Goal: Task Accomplishment & Management: Manage account settings

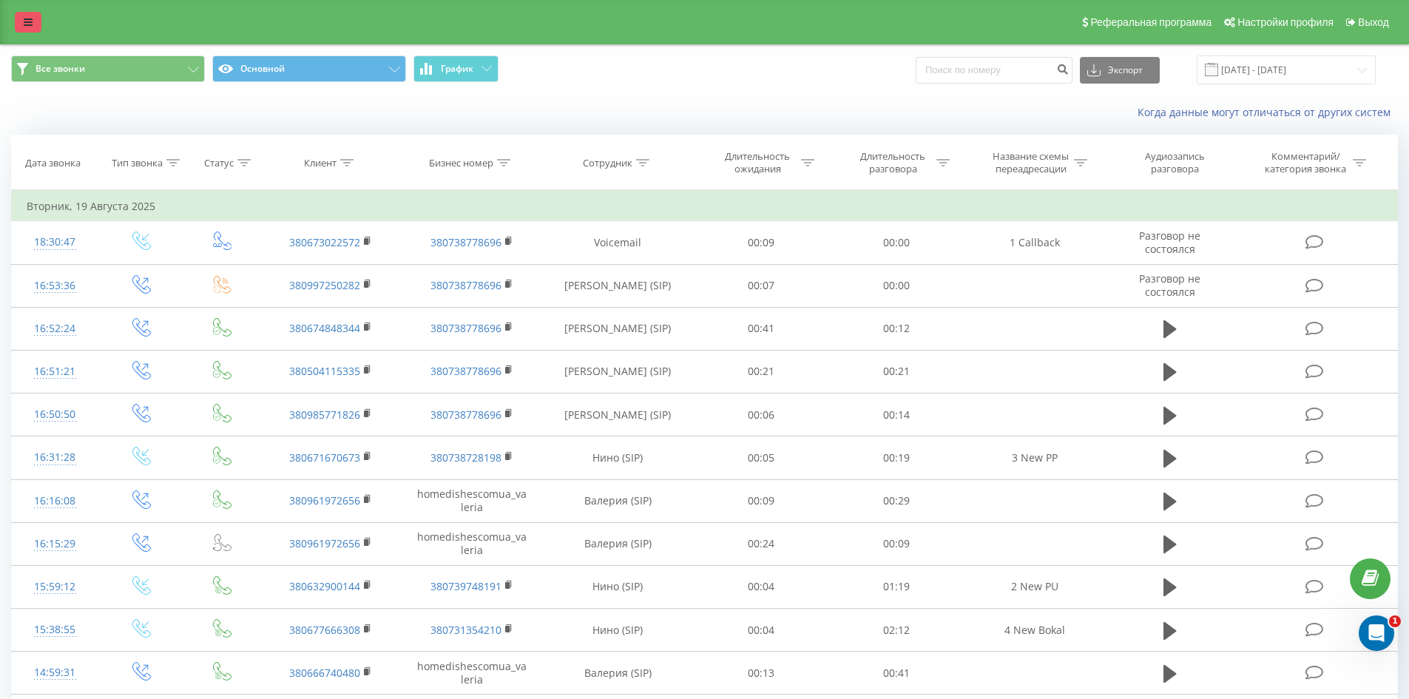
click at [24, 24] on icon at bounding box center [28, 22] width 9 height 10
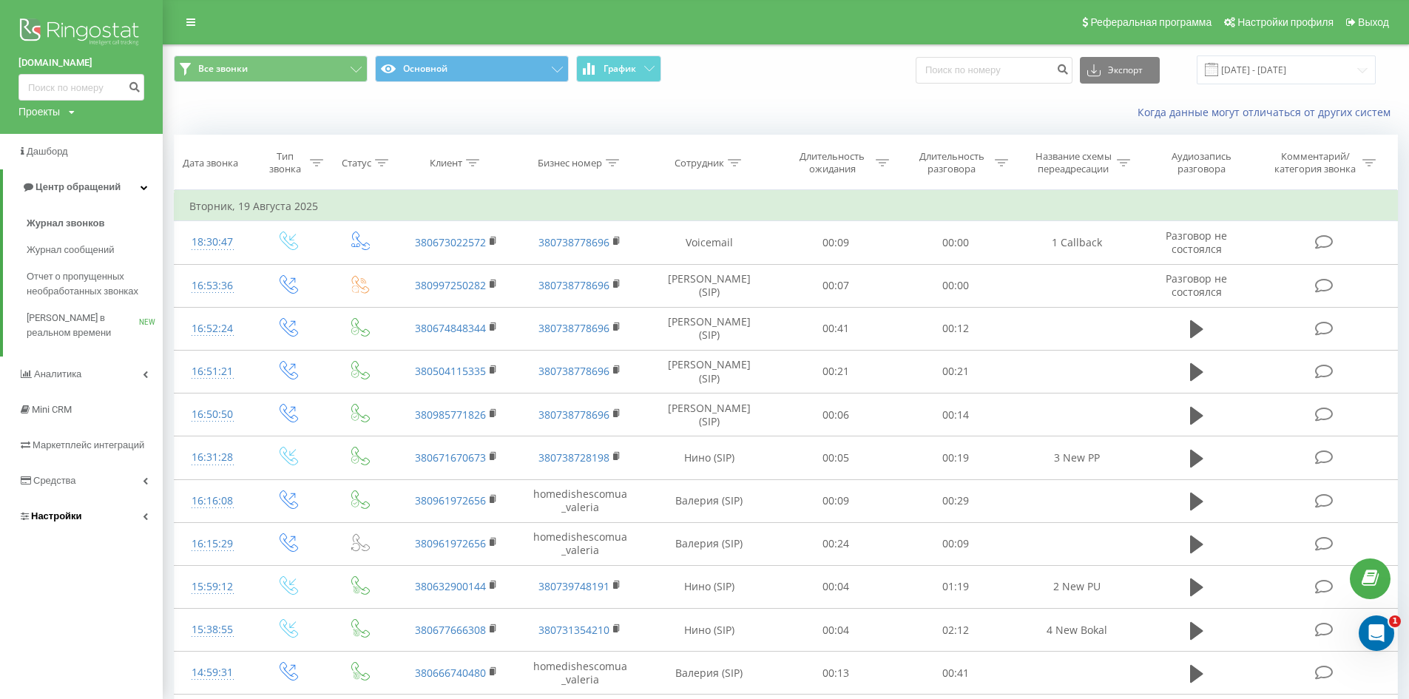
click at [87, 511] on link "Настройки" at bounding box center [81, 516] width 163 height 36
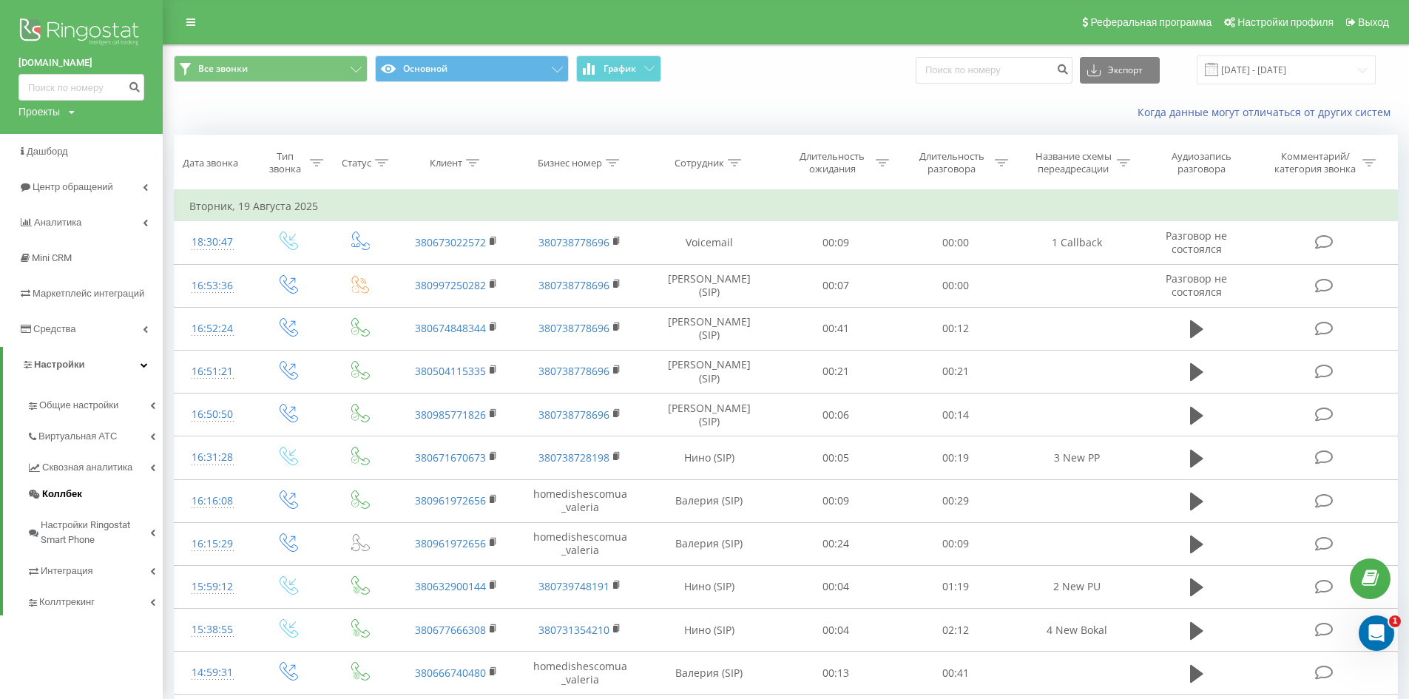
click at [75, 487] on span "Коллбек" at bounding box center [62, 494] width 40 height 15
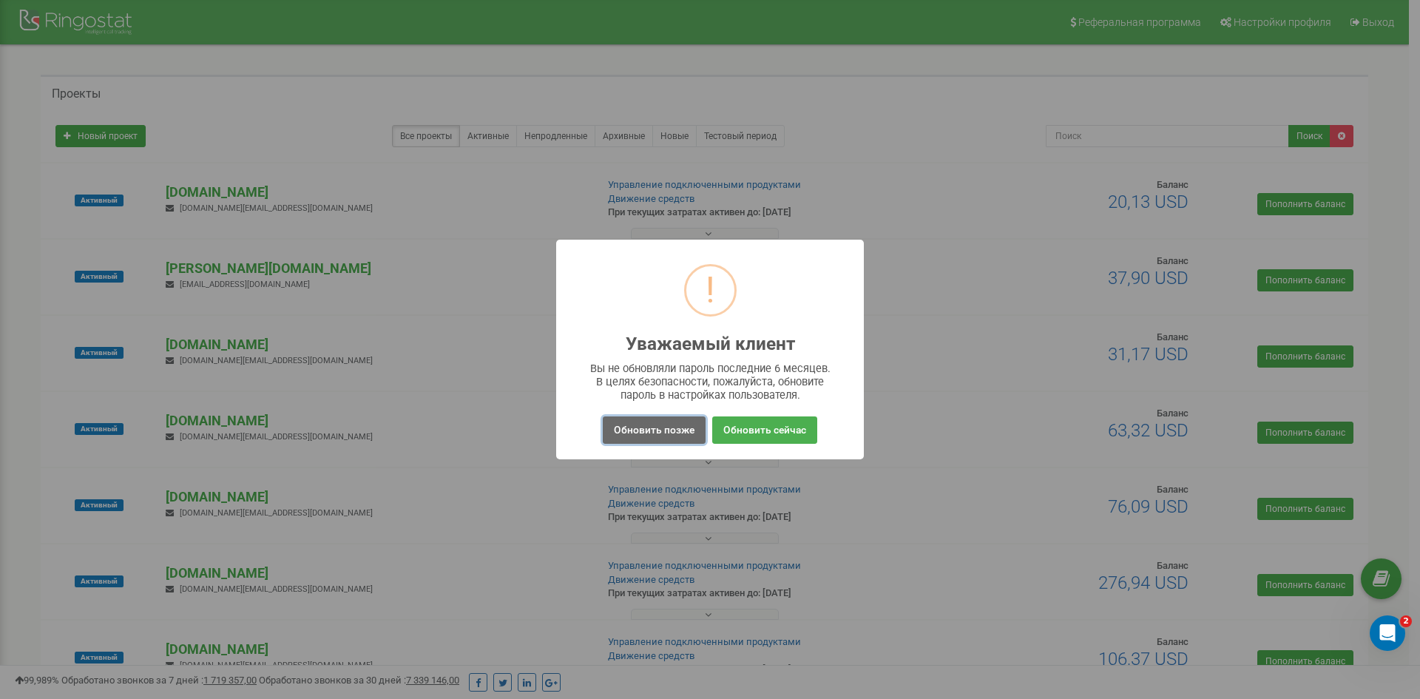
click at [651, 434] on button "Обновить позже" at bounding box center [654, 429] width 103 height 27
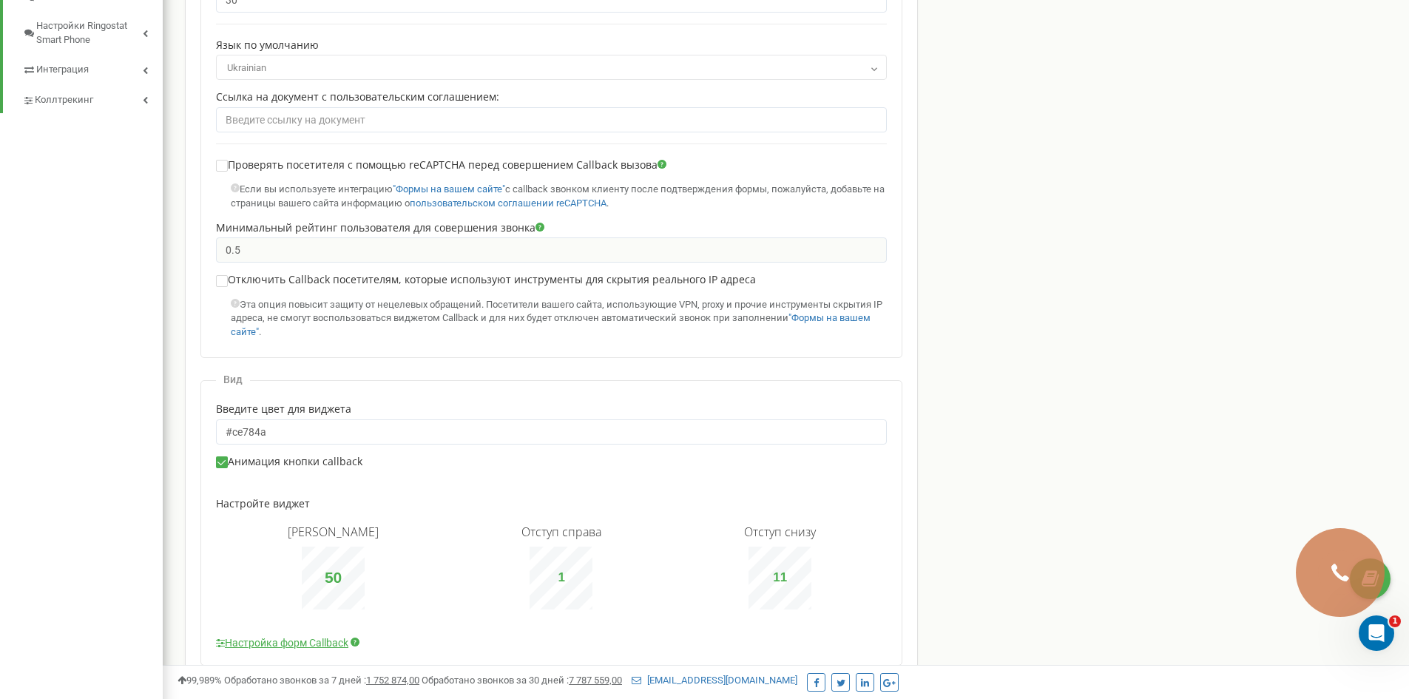
scroll to position [581, 0]
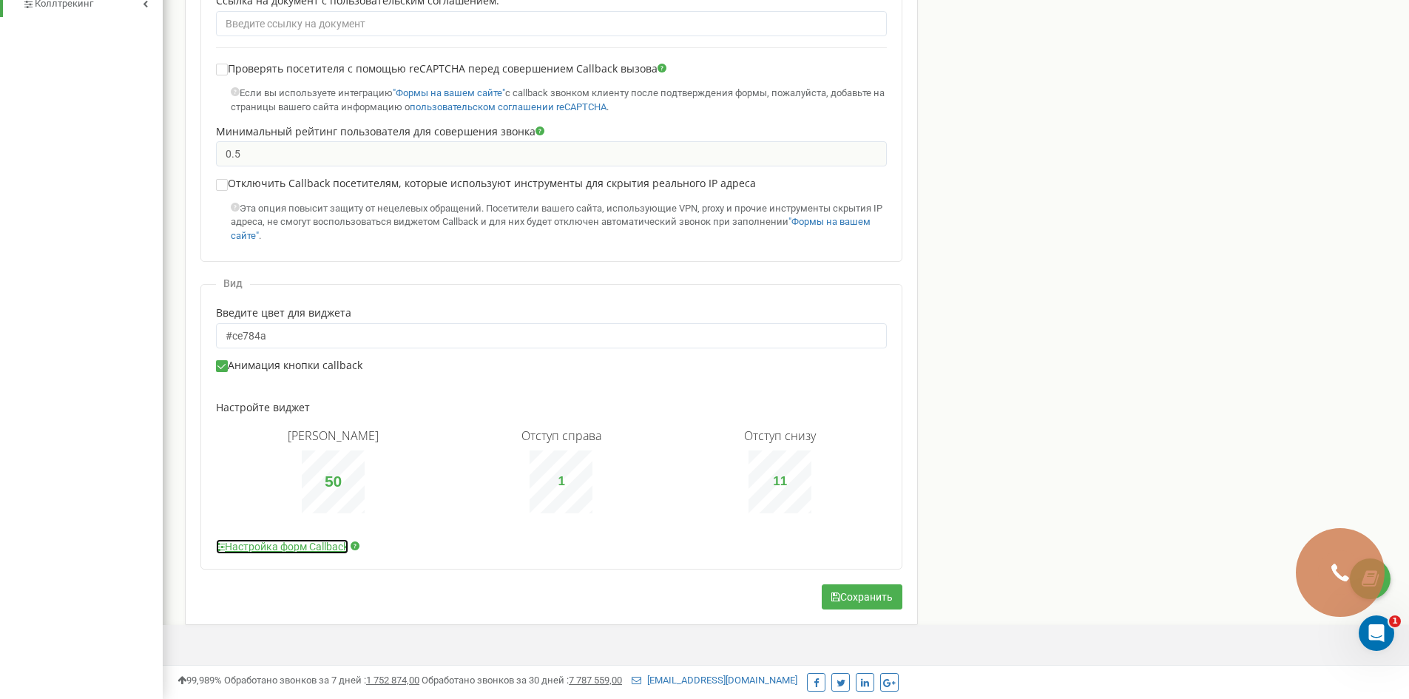
click at [298, 548] on link "Настройка форм Callback" at bounding box center [282, 546] width 132 height 15
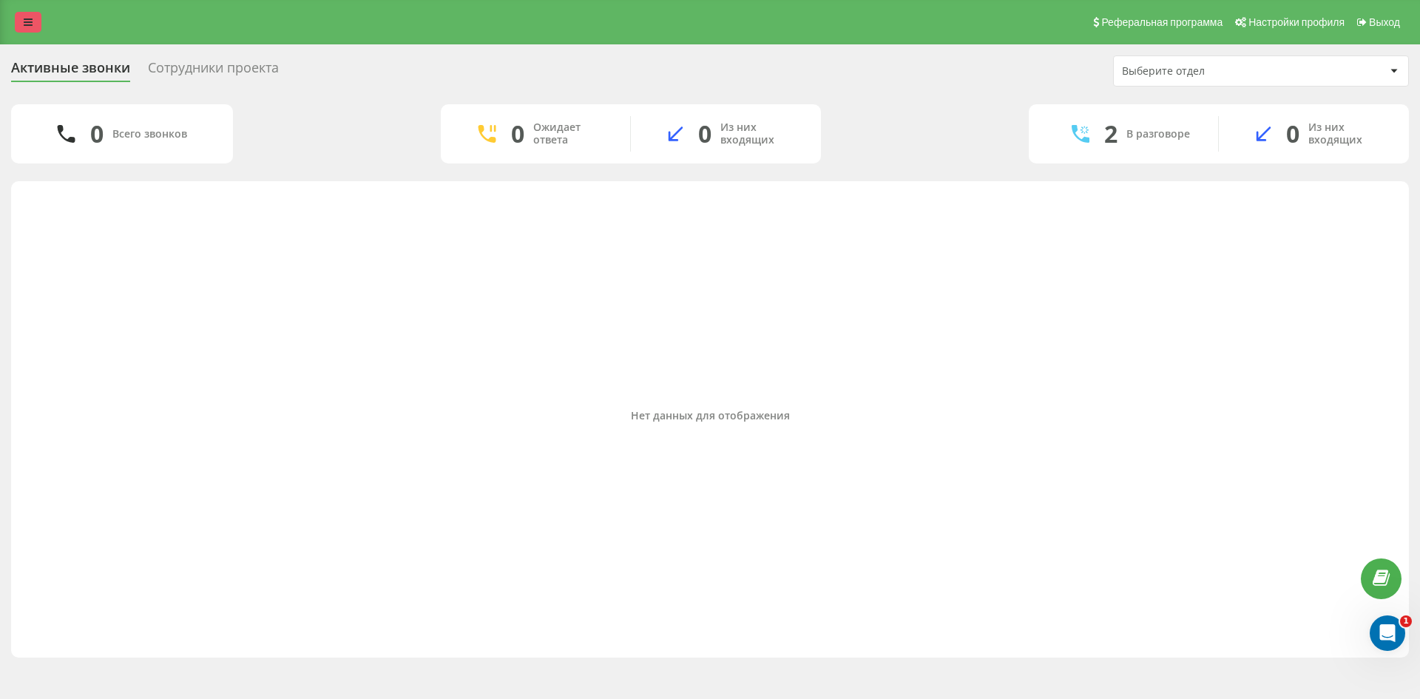
click at [27, 18] on icon at bounding box center [28, 22] width 9 height 10
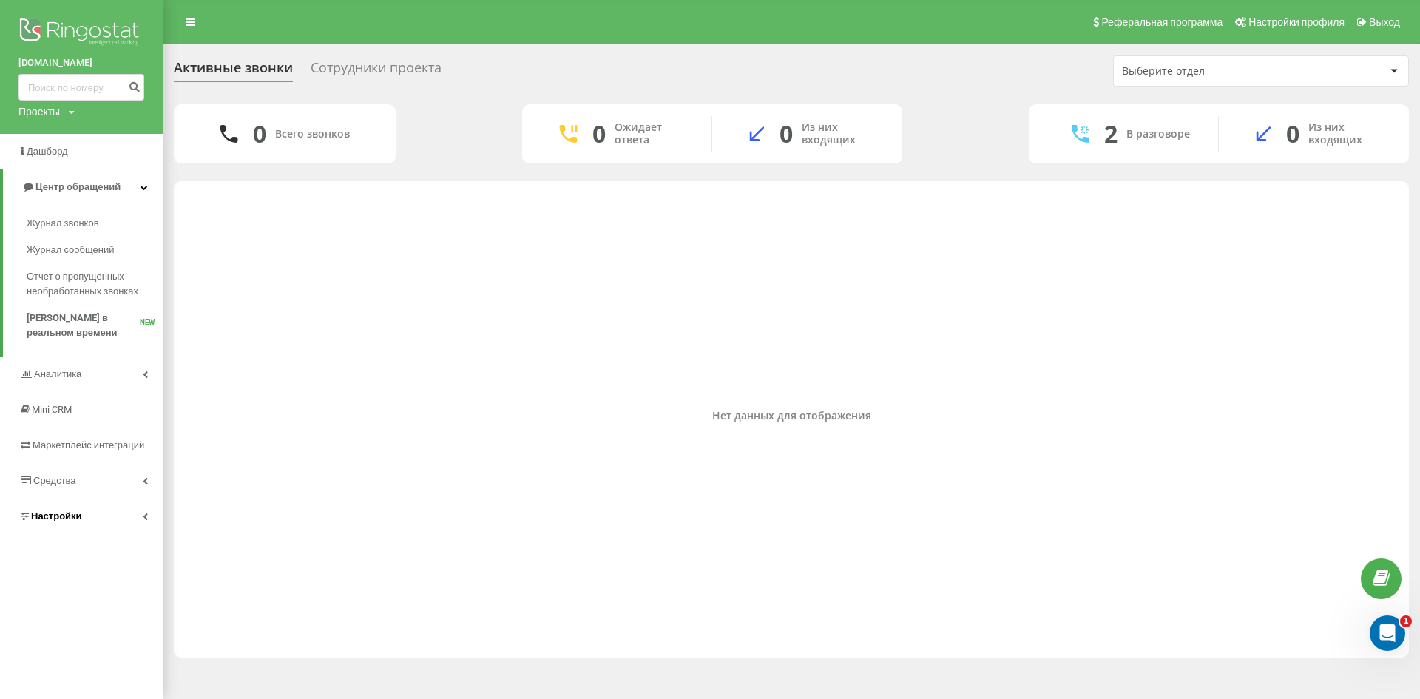
click at [94, 504] on link "Настройки" at bounding box center [81, 516] width 163 height 36
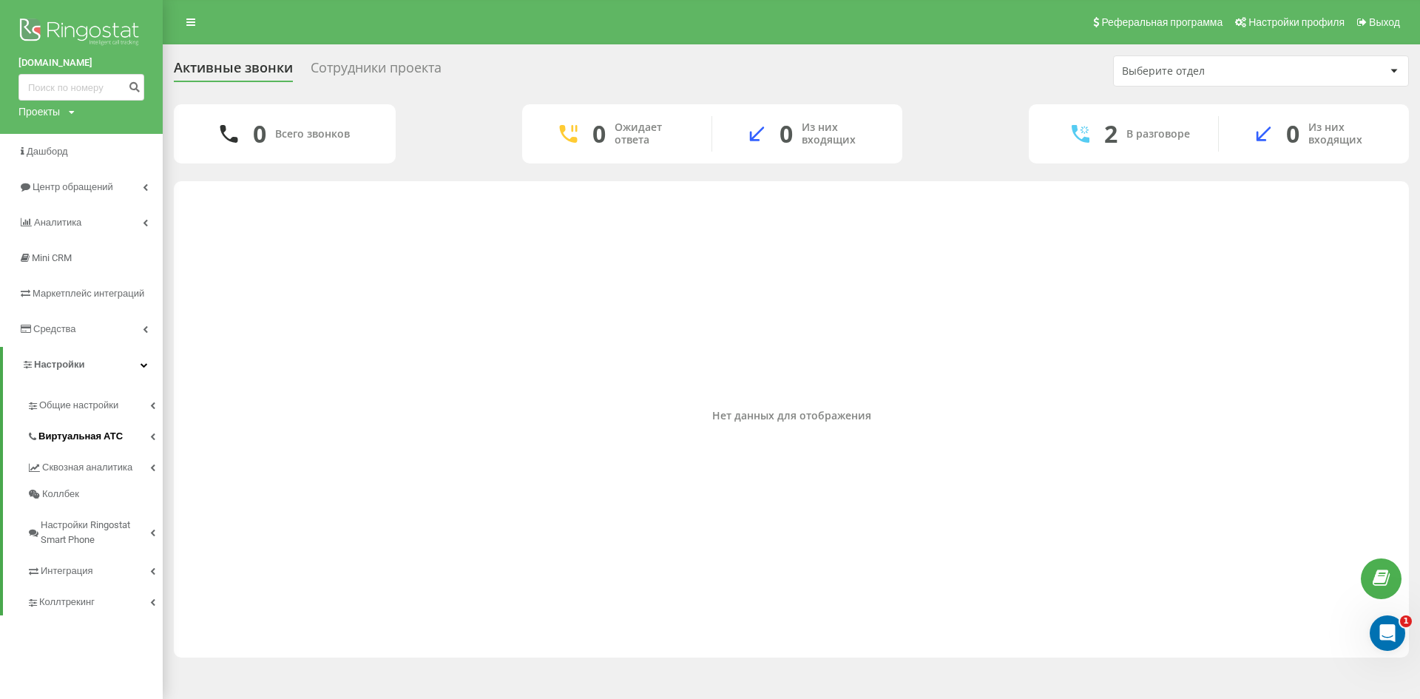
click at [97, 435] on span "Виртуальная АТС" at bounding box center [80, 436] width 84 height 15
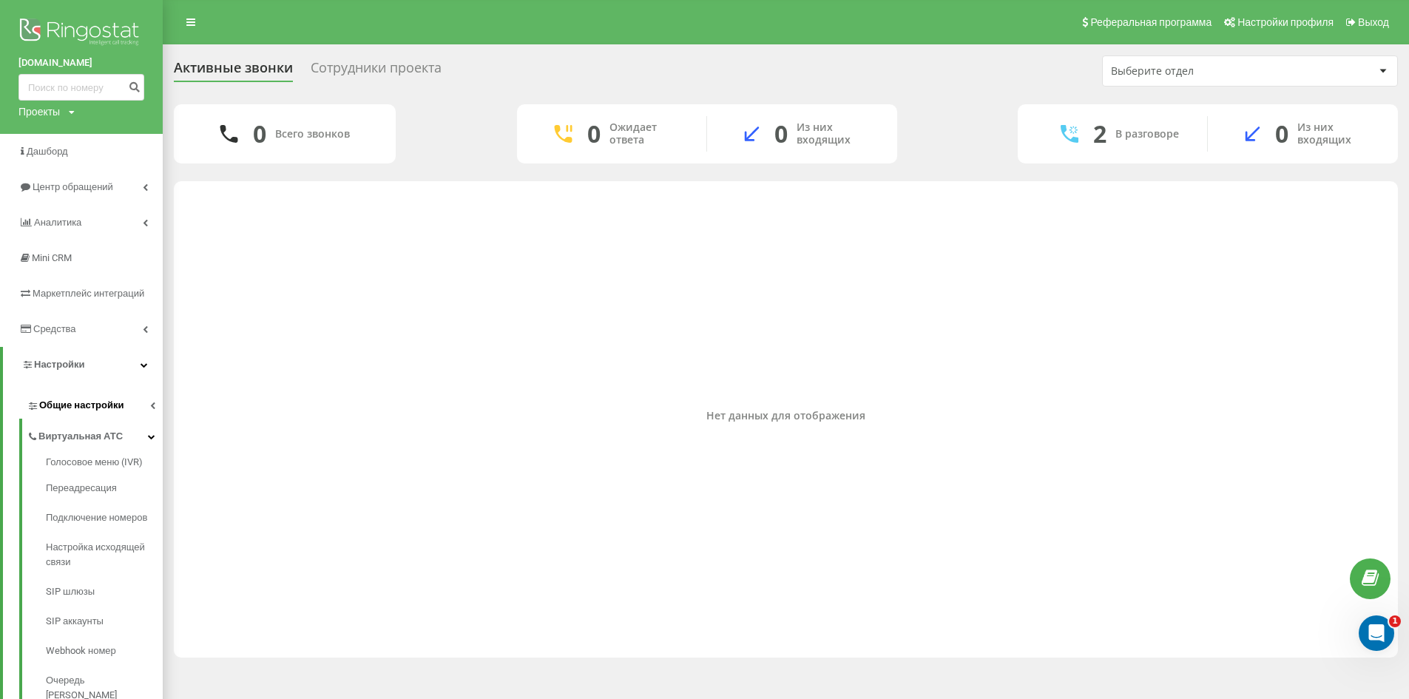
click at [98, 394] on link "Общие настройки" at bounding box center [95, 403] width 136 height 31
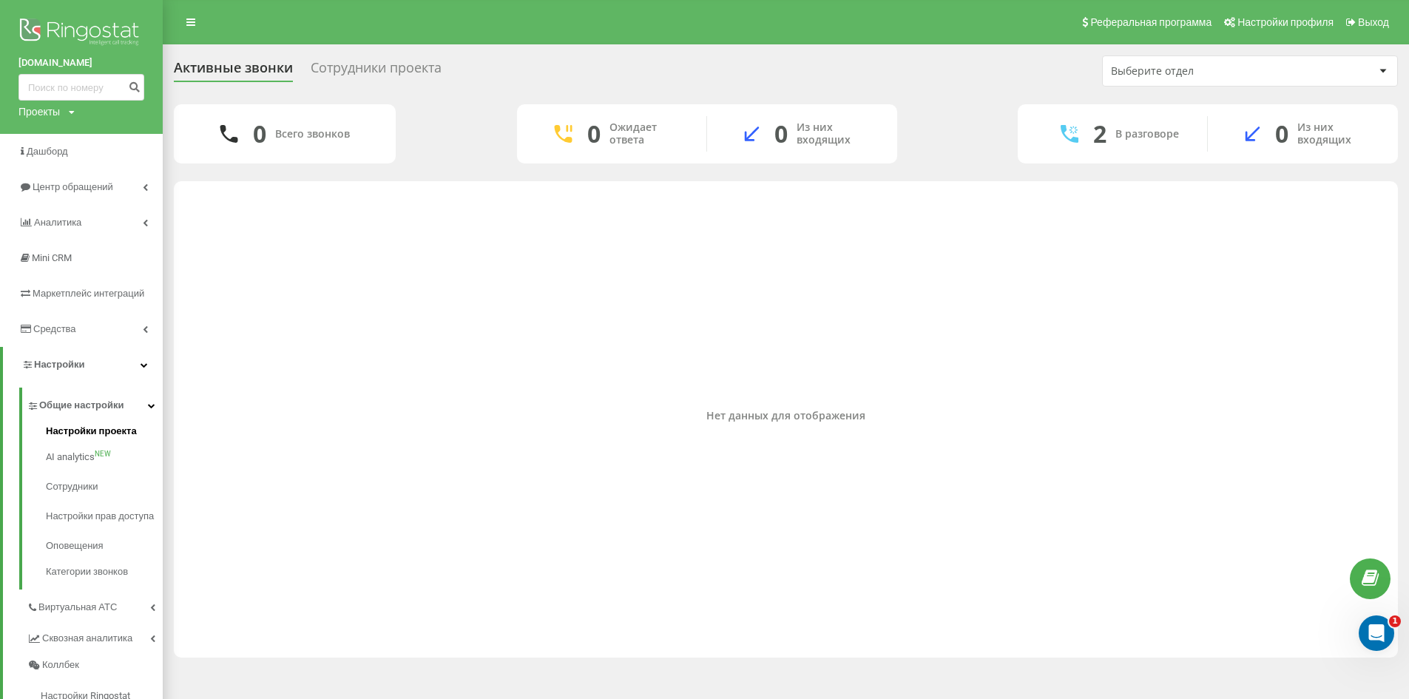
click at [89, 435] on span "Настройки проекта" at bounding box center [91, 431] width 91 height 15
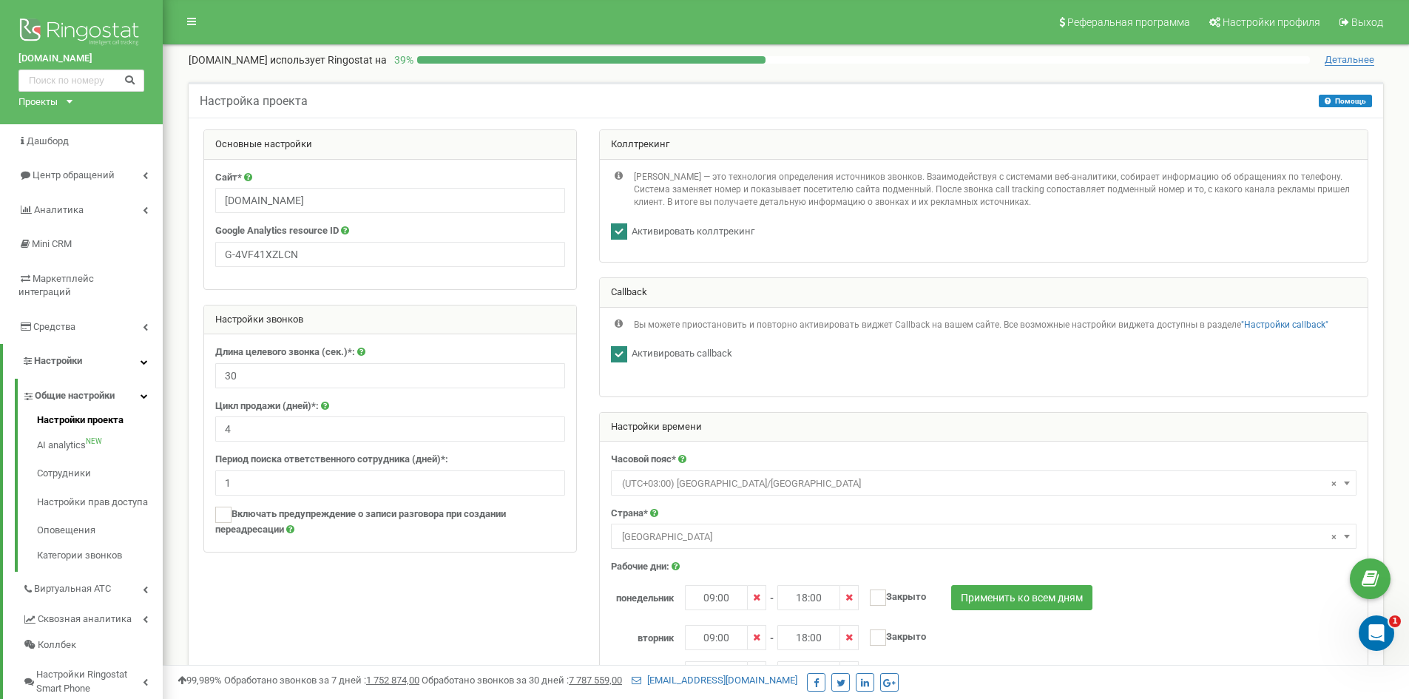
click at [582, 101] on div "Настройка проекта Помощь Помощь На данном этапе вы должны осуществить первичную…" at bounding box center [786, 100] width 1194 height 36
click at [760, 100] on div "Настройка проекта Помощь Помощь На данном этапе вы должны осуществить первичную…" at bounding box center [786, 100] width 1194 height 36
